Goal: Task Accomplishment & Management: Use online tool/utility

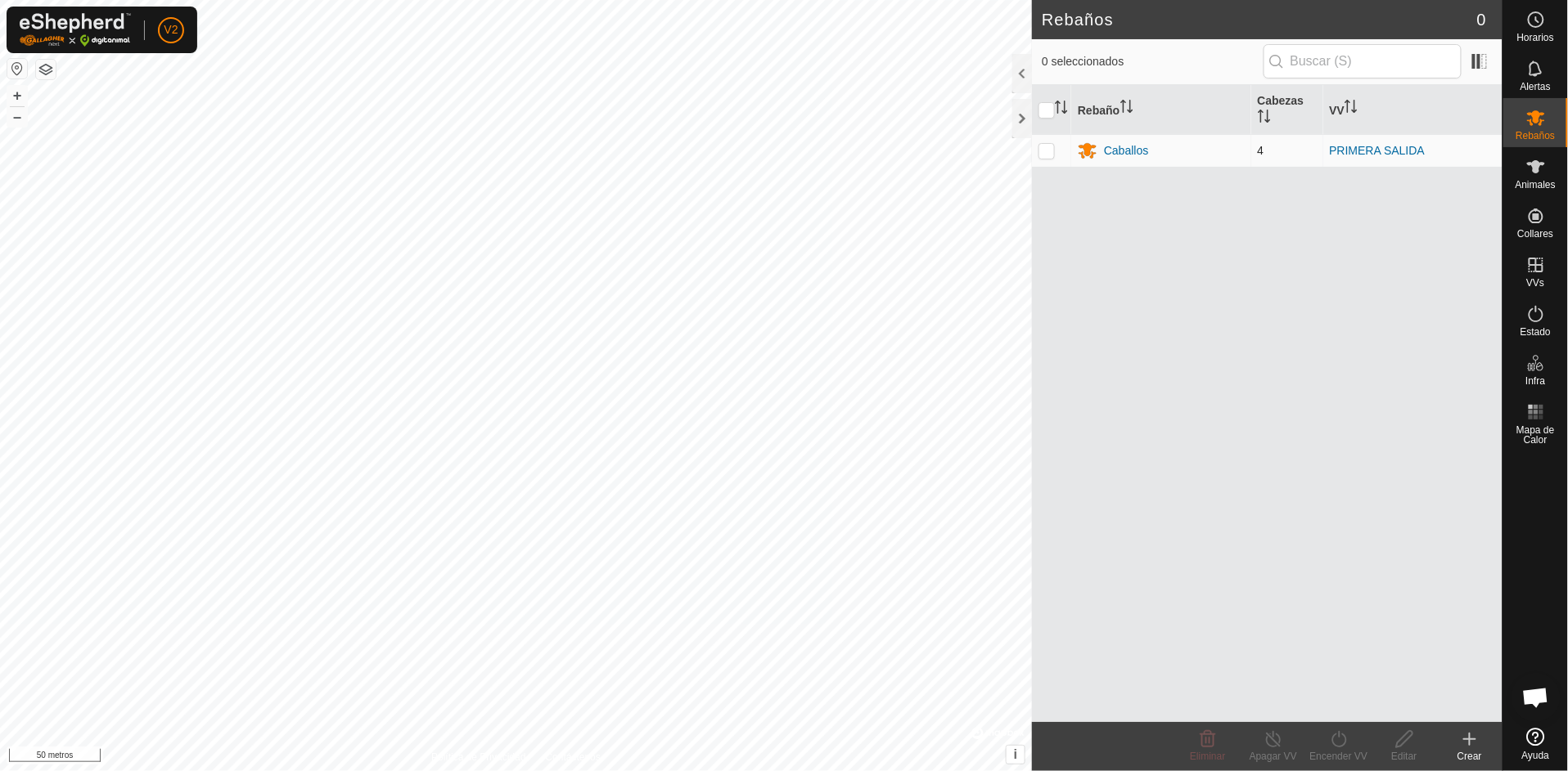
click at [1052, 152] on p-checkbox at bounding box center [1047, 151] width 17 height 13
checkbox input "true"
click at [1119, 147] on font "Caballos" at bounding box center [1125, 151] width 44 height 13
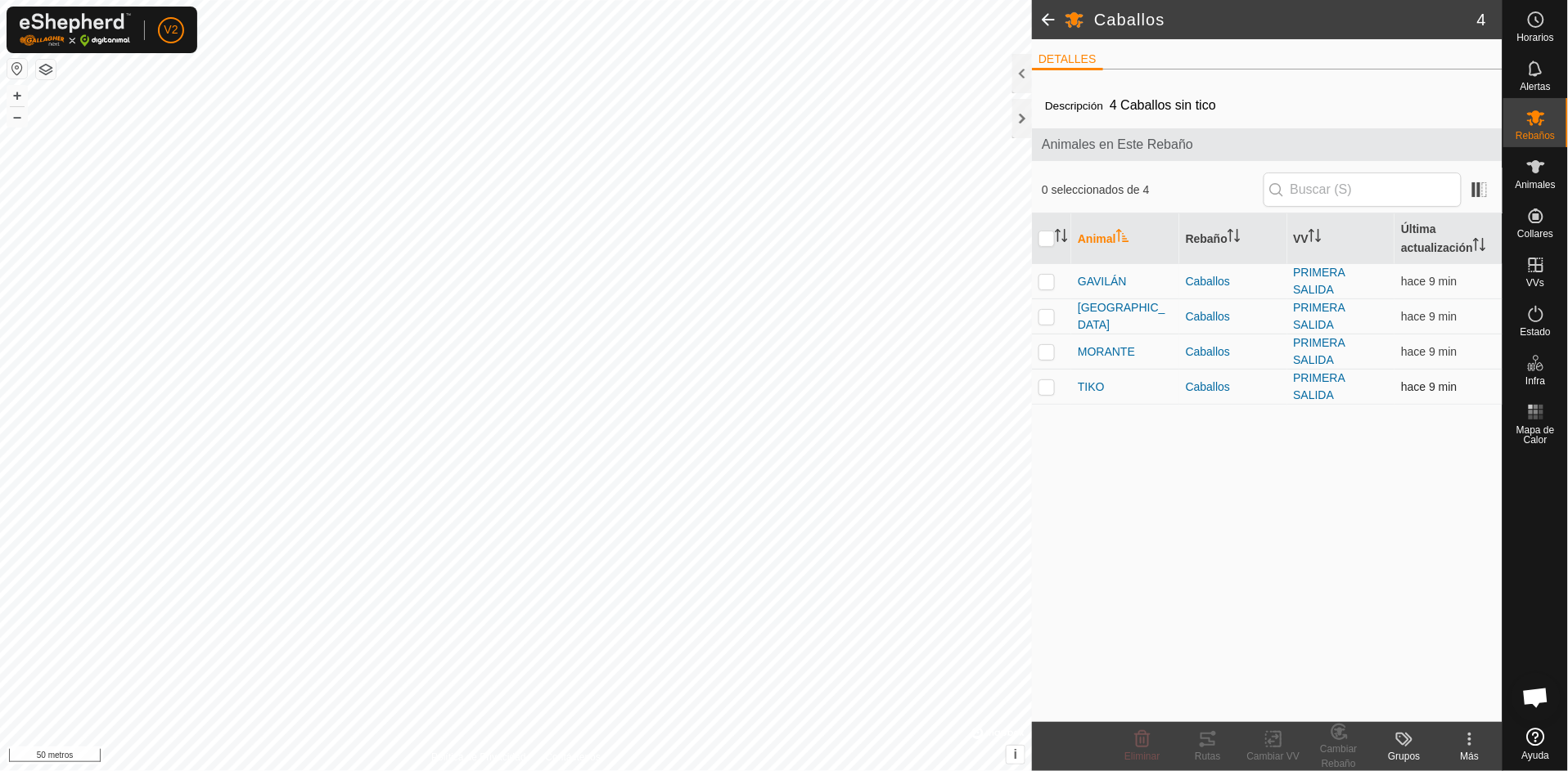
click at [1054, 380] on p-checkbox at bounding box center [1047, 386] width 17 height 13
checkbox input "true"
click at [1216, 751] on font "Rutas" at bounding box center [1207, 756] width 25 height 11
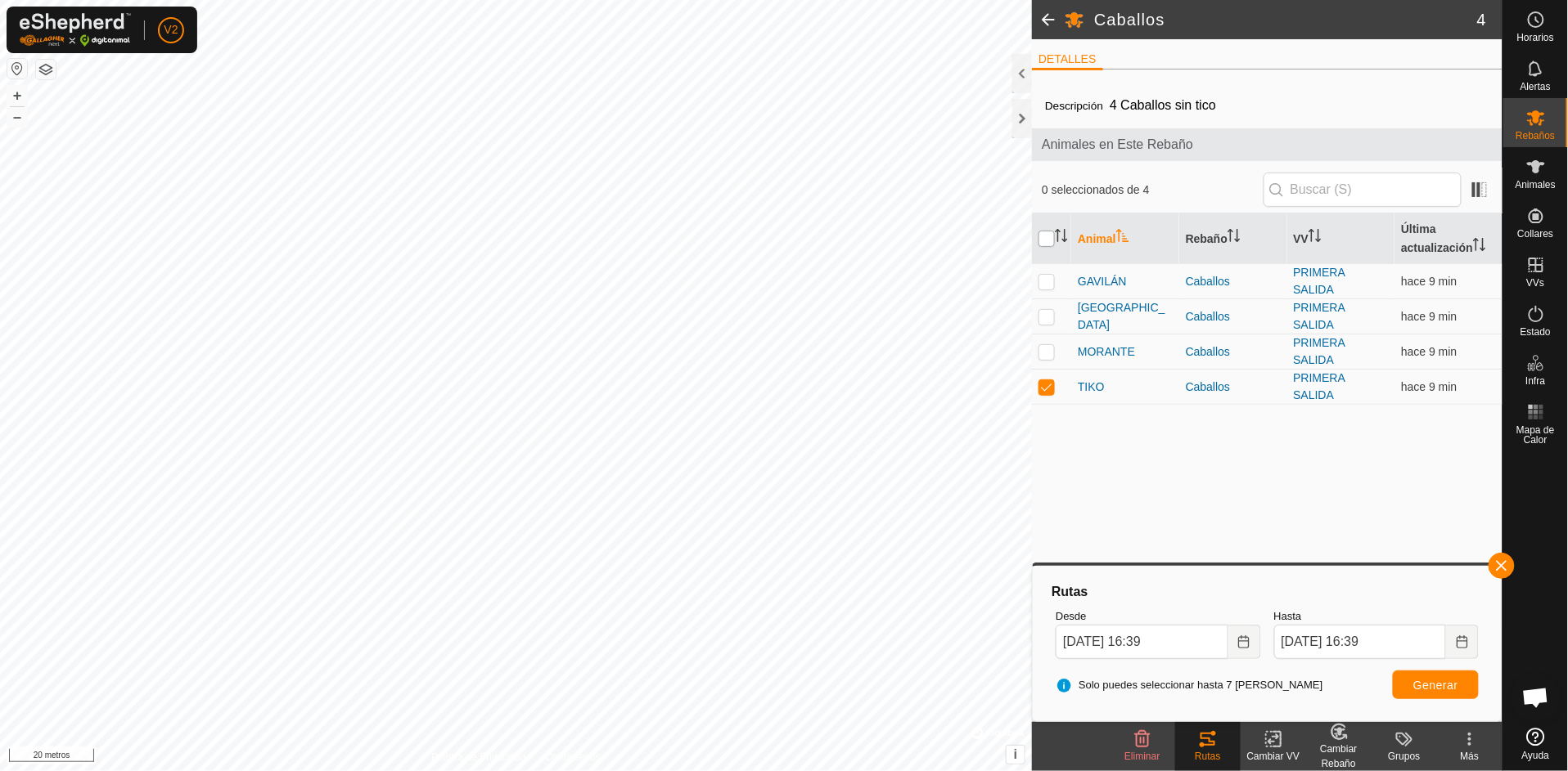
click at [1049, 235] on input "checkbox" at bounding box center [1047, 239] width 17 height 17
checkbox input "true"
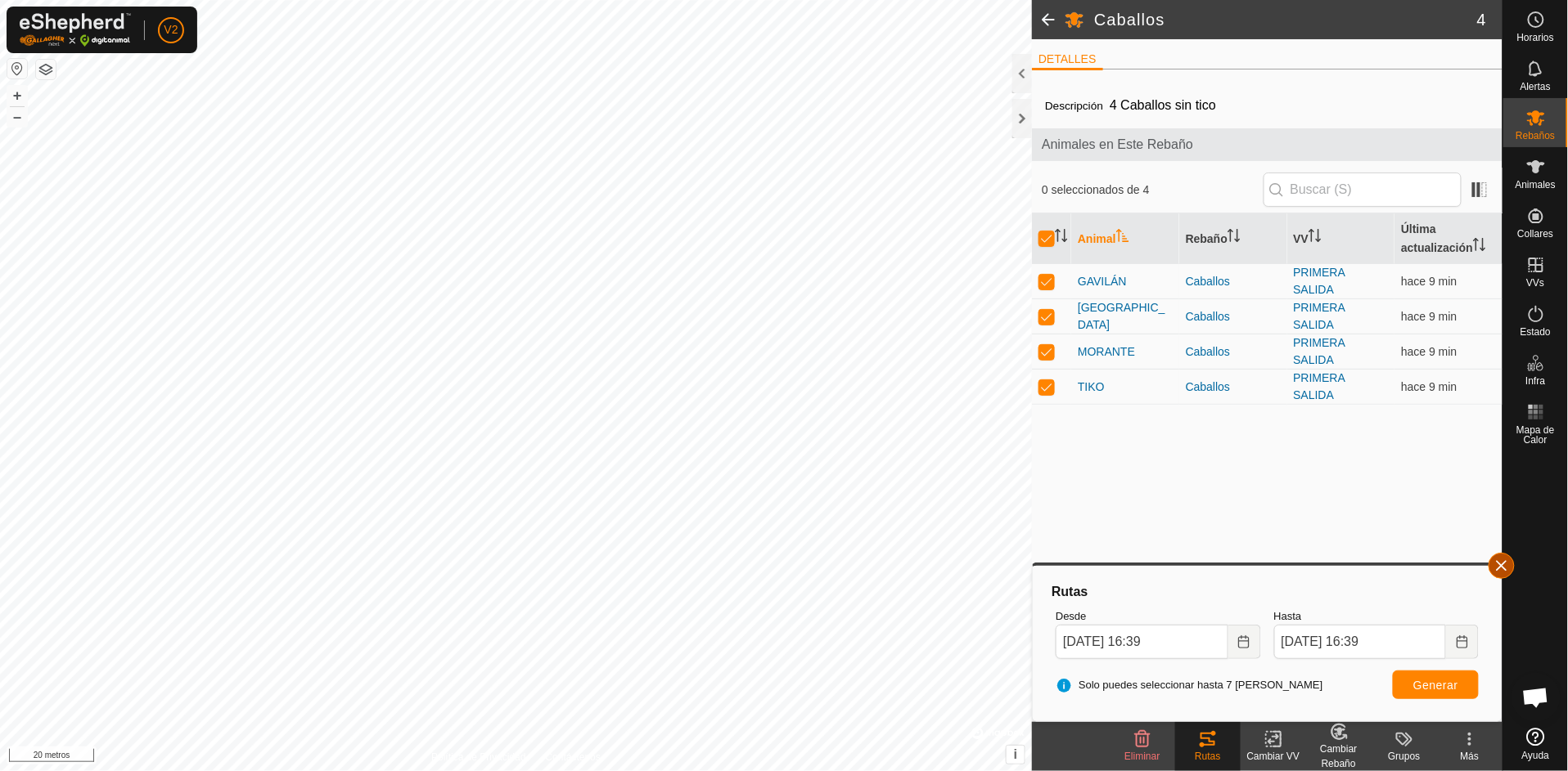
click at [1504, 563] on button "button" at bounding box center [1502, 566] width 26 height 26
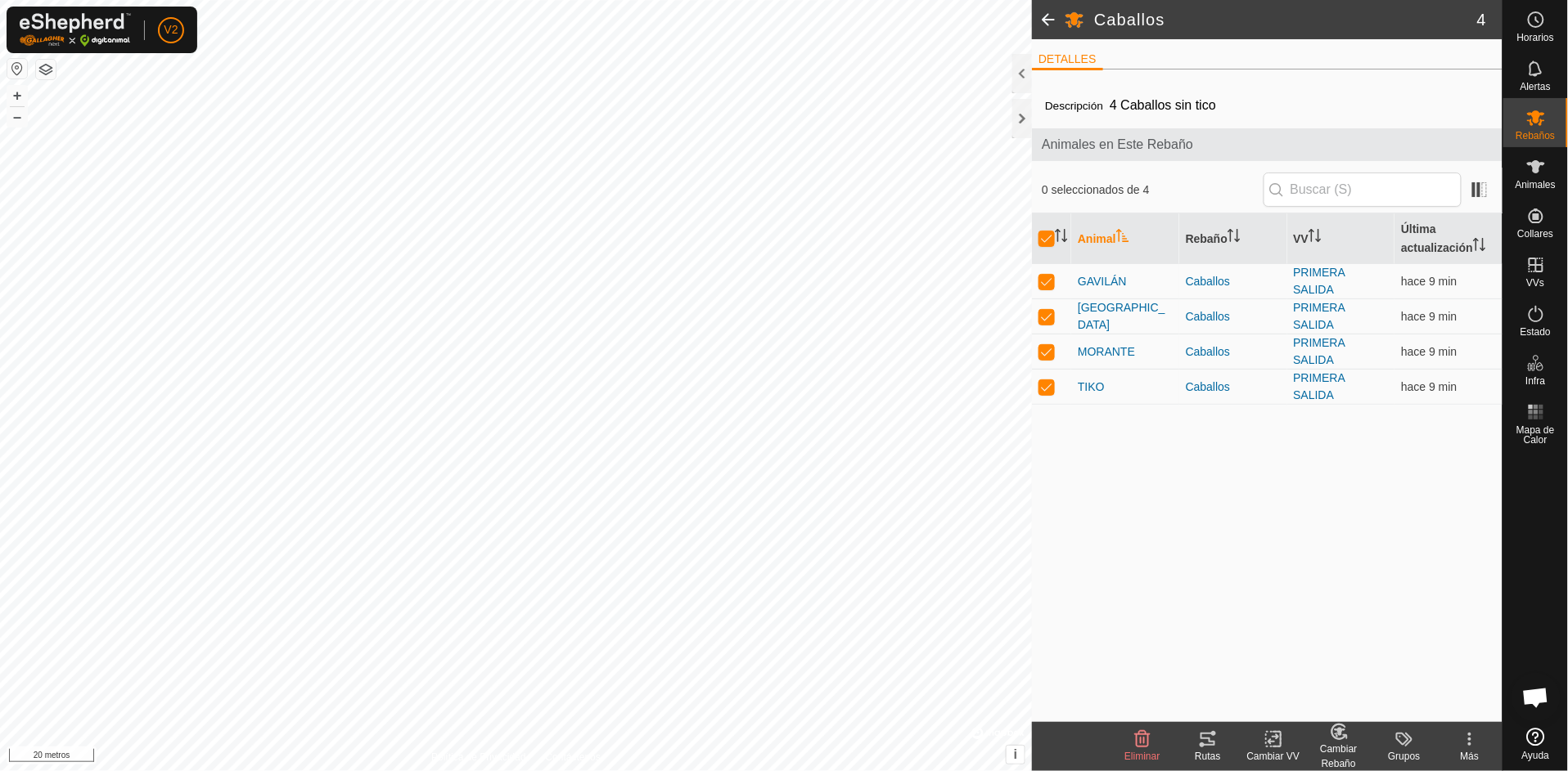
click at [1211, 744] on icon at bounding box center [1207, 739] width 15 height 13
